Goal: Task Accomplishment & Management: Manage account settings

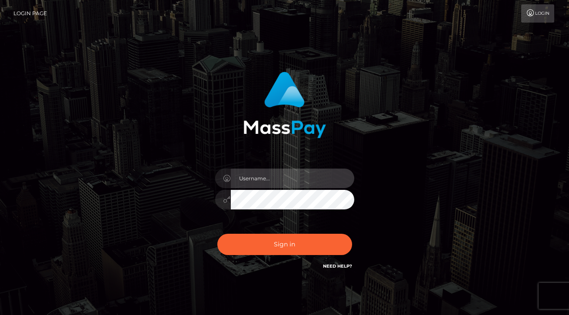
click at [273, 180] on input "text" at bounding box center [292, 179] width 123 height 20
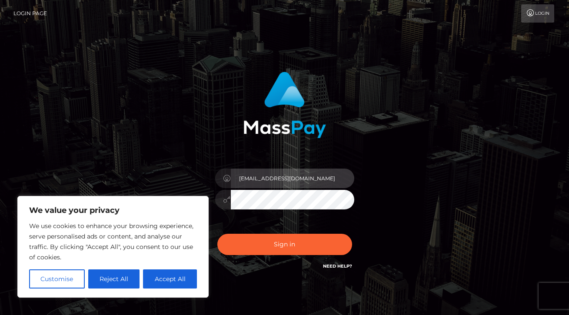
type input "kayhoneyog@gmail.com"
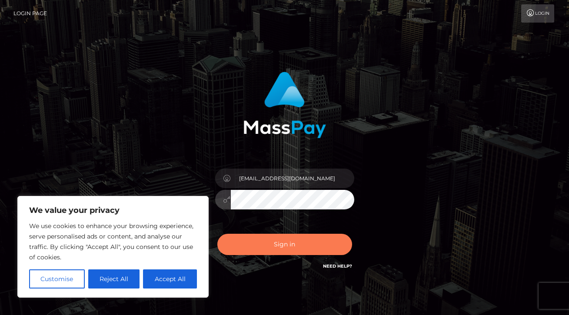
click at [269, 245] on button "Sign in" at bounding box center [284, 244] width 135 height 21
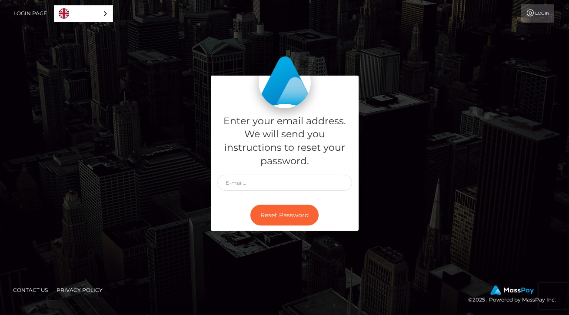
click at [27, 10] on link "Login Page" at bounding box center [29, 13] width 33 height 18
click at [539, 12] on link "Login" at bounding box center [537, 13] width 33 height 18
